Goal: Task Accomplishment & Management: Manage account settings

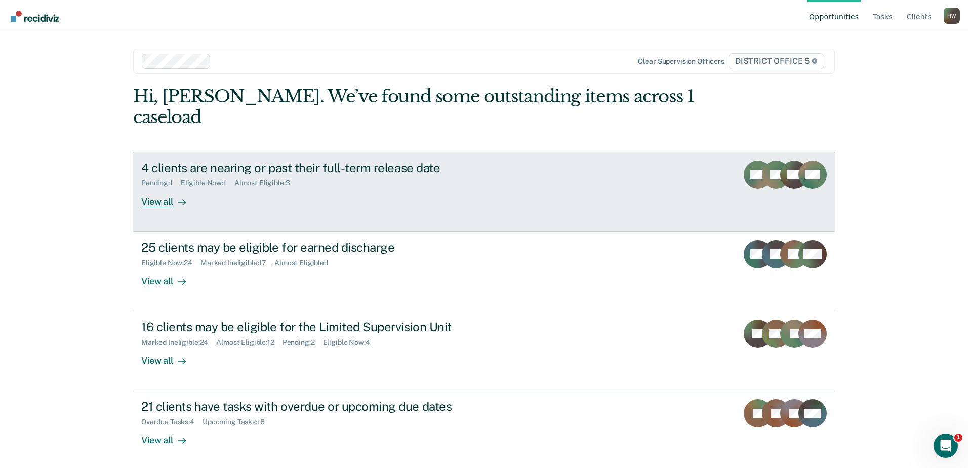
click at [162, 187] on div "View all" at bounding box center [169, 197] width 57 height 20
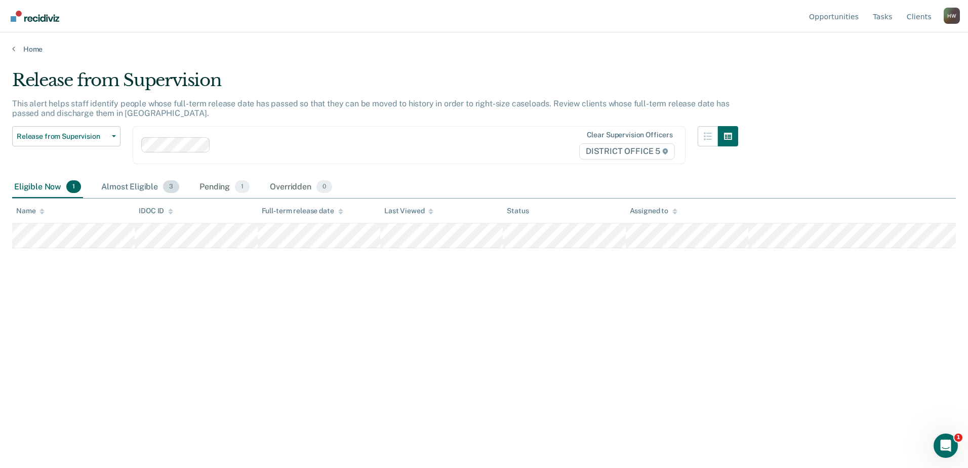
click at [143, 188] on div "Almost Eligible 3" at bounding box center [140, 187] width 82 height 22
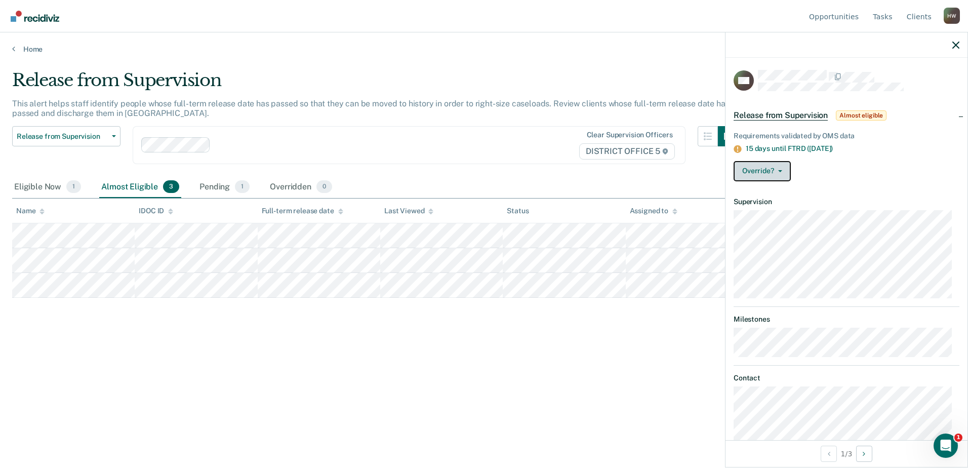
click at [781, 170] on icon "button" at bounding box center [780, 171] width 4 height 2
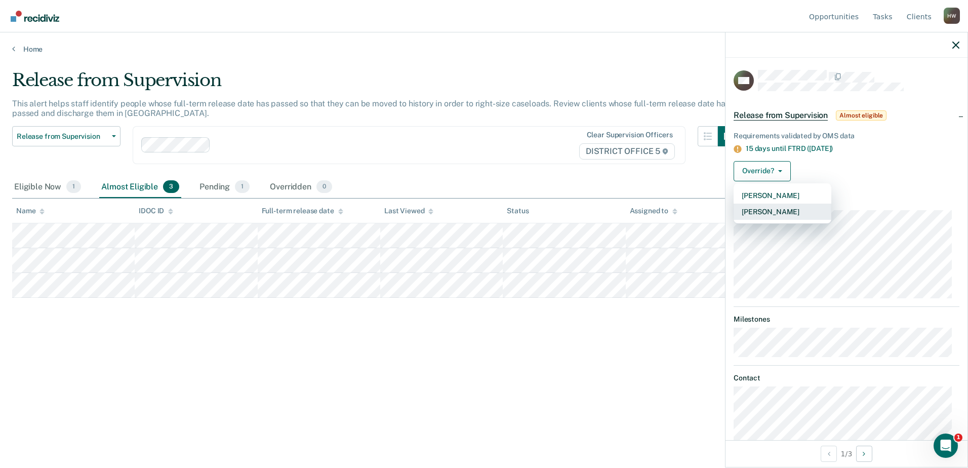
click at [772, 211] on button "[PERSON_NAME]" at bounding box center [782, 211] width 98 height 16
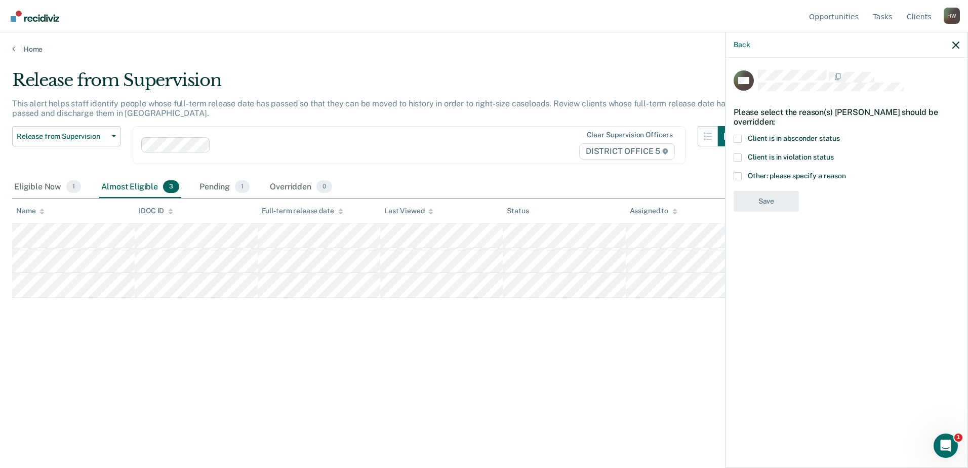
click at [738, 156] on span at bounding box center [737, 157] width 8 height 8
click at [833, 153] on input "Client is in violation status" at bounding box center [833, 153] width 0 height 0
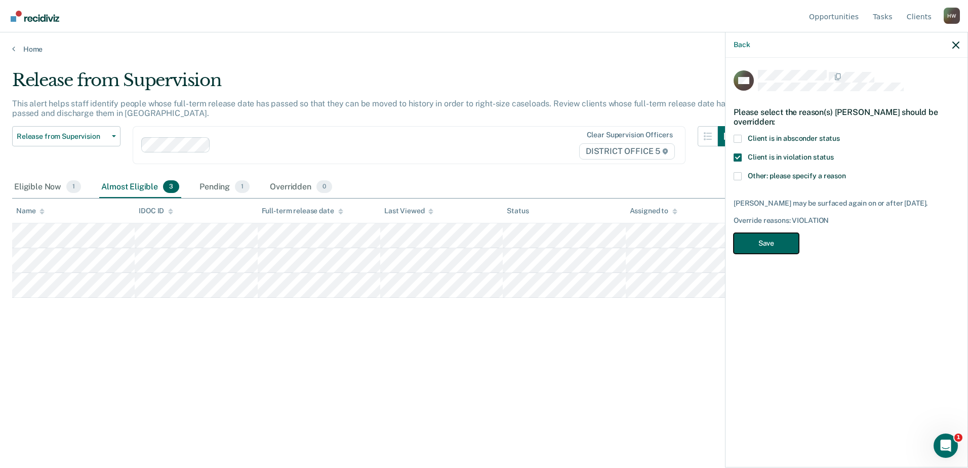
click at [770, 247] on button "Save" at bounding box center [765, 243] width 65 height 21
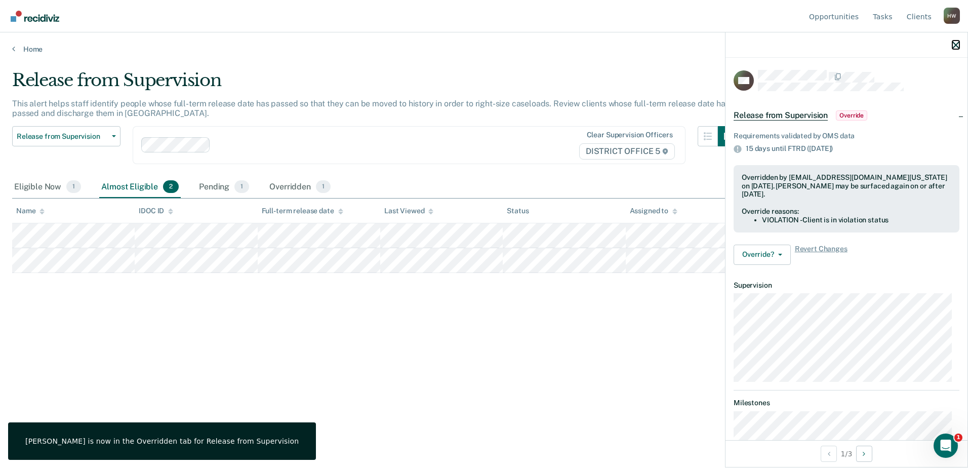
click at [956, 47] on icon "button" at bounding box center [955, 44] width 7 height 7
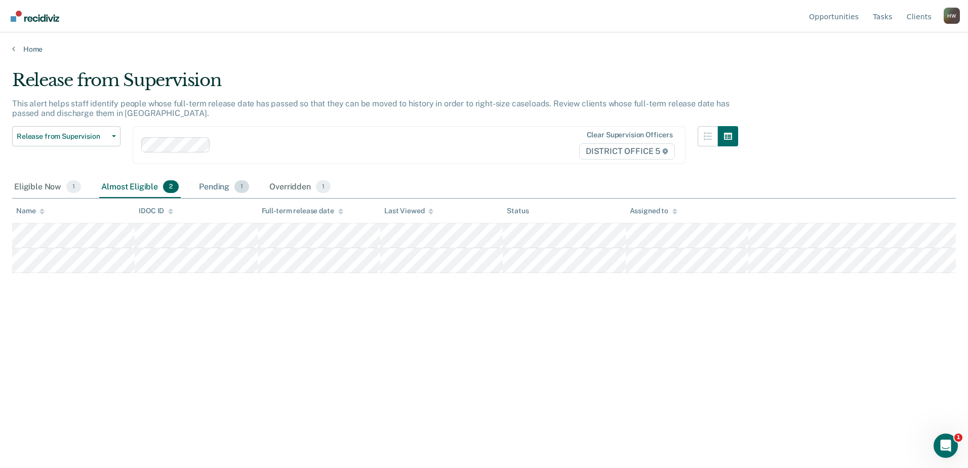
click at [211, 189] on div "Pending 1" at bounding box center [224, 187] width 54 height 22
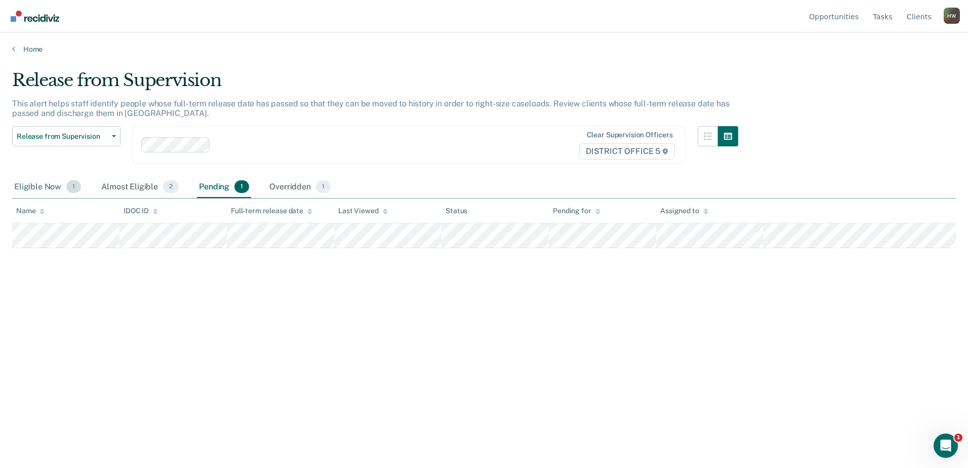
click at [48, 188] on div "Eligible Now 1" at bounding box center [47, 187] width 71 height 22
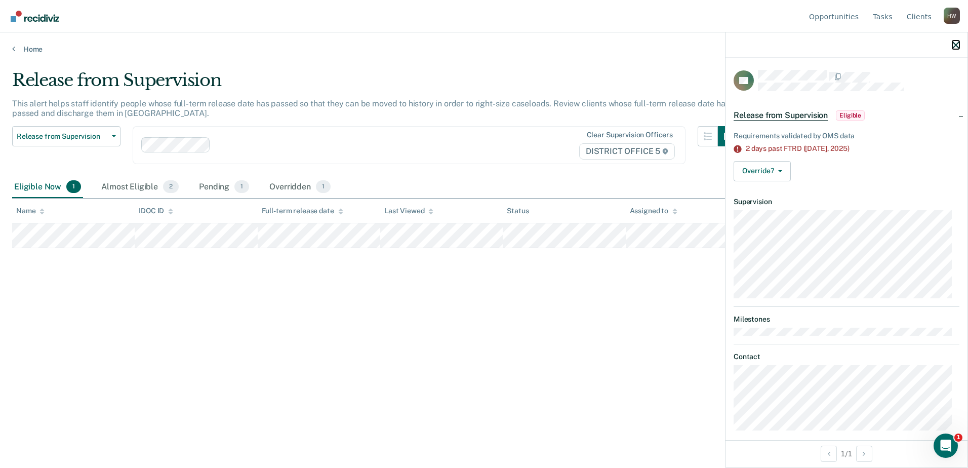
click at [953, 46] on icon "button" at bounding box center [955, 44] width 7 height 7
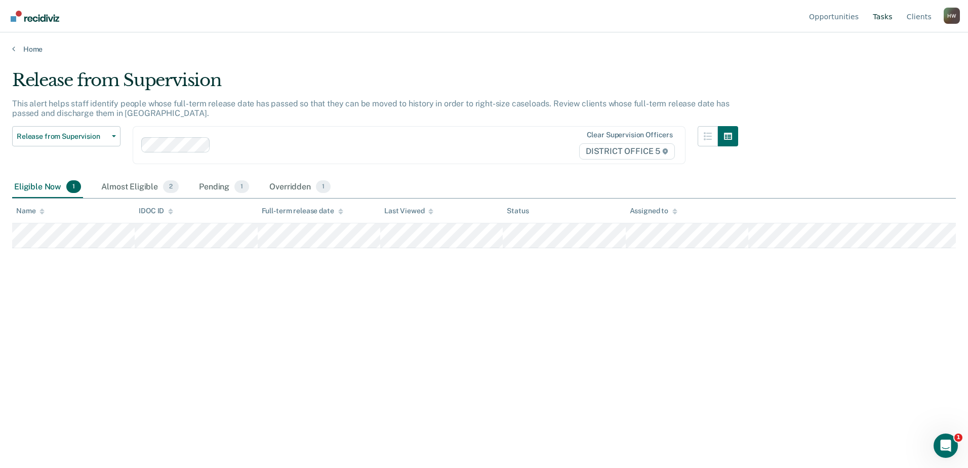
click at [887, 16] on link "Tasks" at bounding box center [882, 16] width 24 height 32
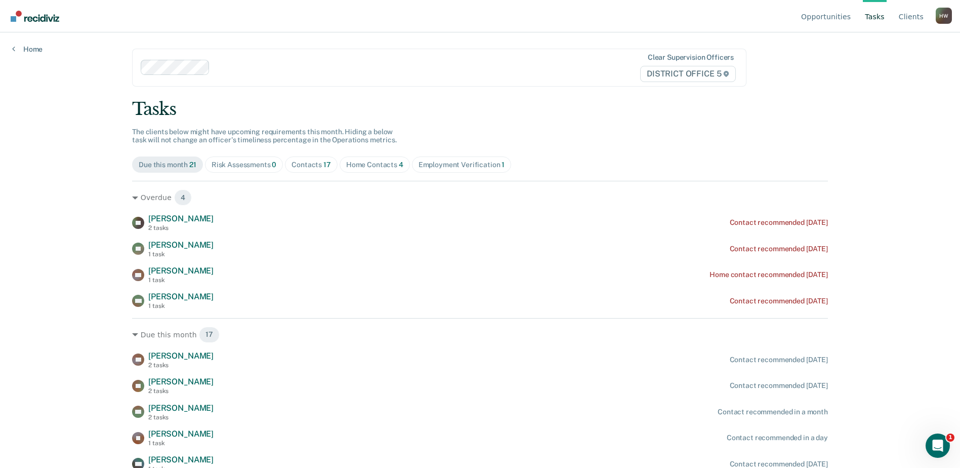
click at [365, 164] on div "Home Contacts 4" at bounding box center [374, 164] width 57 height 9
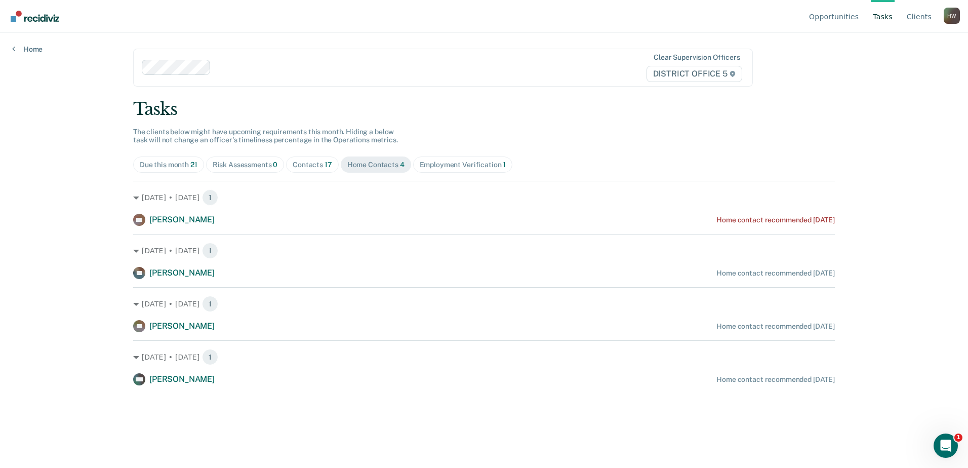
click at [442, 165] on div "Employment Verification 1" at bounding box center [463, 164] width 87 height 9
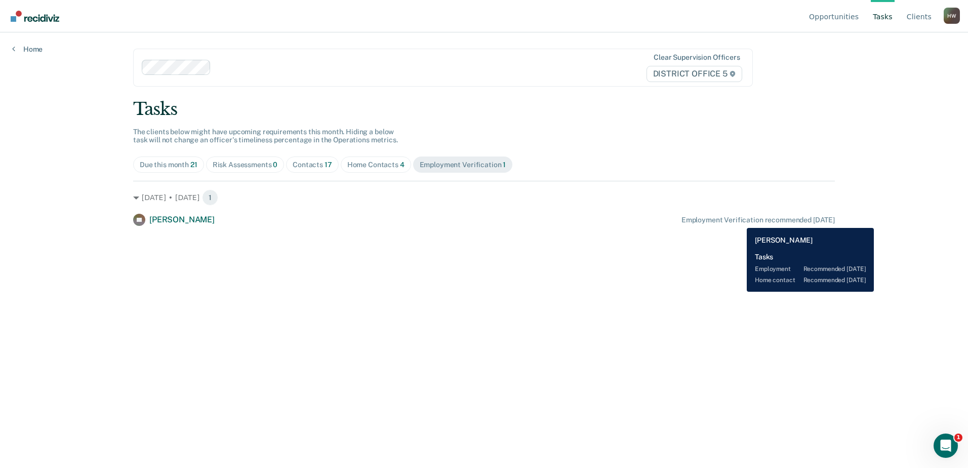
click at [739, 220] on div "Employment Verification recommended [DATE]" at bounding box center [757, 220] width 153 height 9
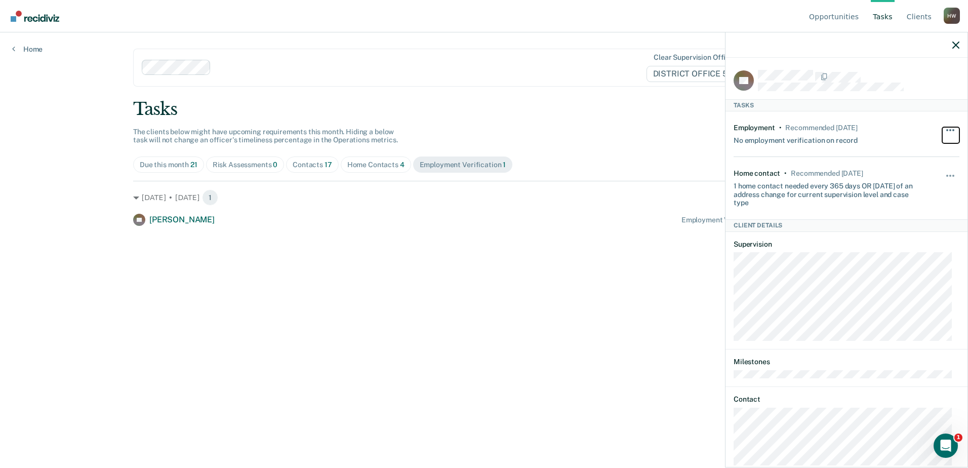
click at [949, 130] on span "button" at bounding box center [950, 130] width 2 height 2
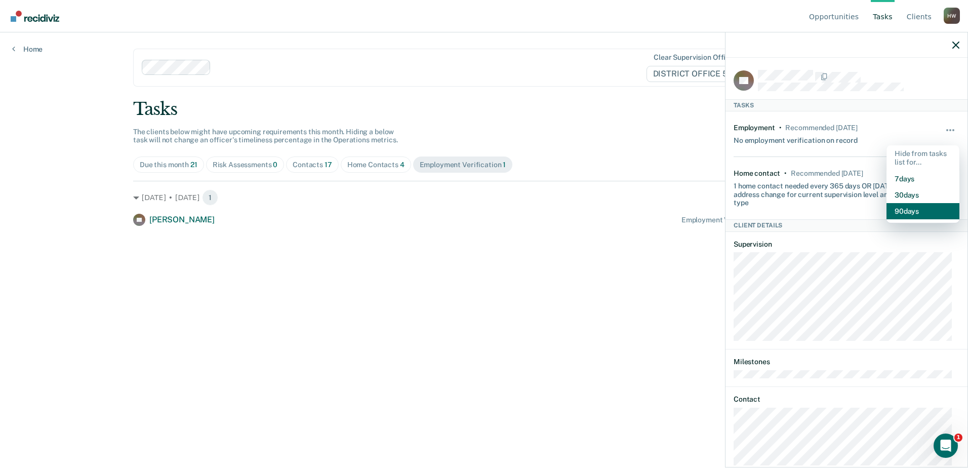
click at [903, 211] on button "90 days" at bounding box center [922, 211] width 73 height 16
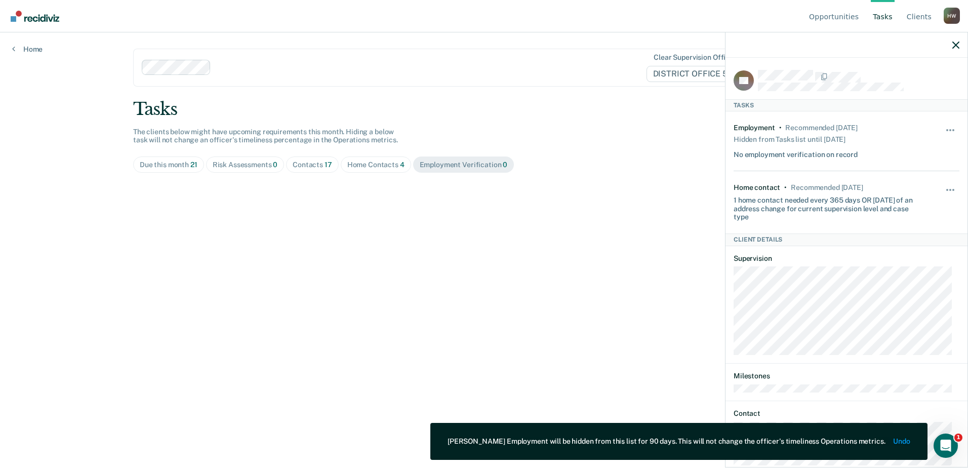
click at [376, 166] on div "Home Contacts 4" at bounding box center [375, 164] width 57 height 9
